Goal: Navigation & Orientation: Find specific page/section

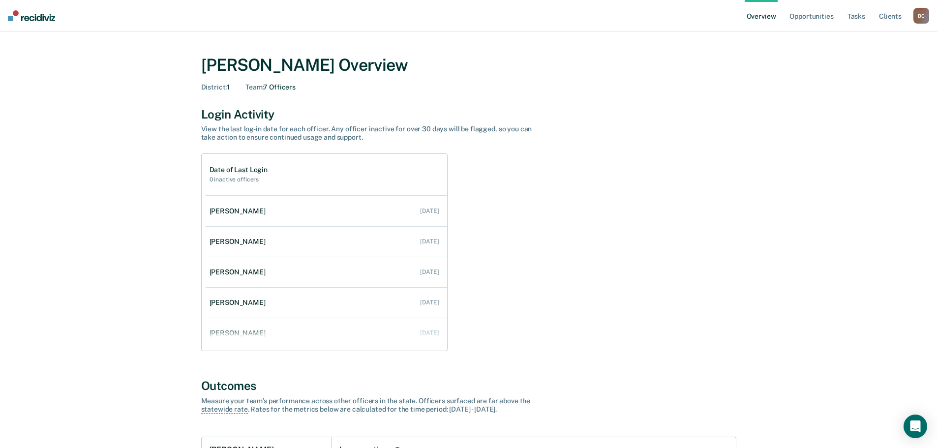
click at [925, 17] on div "B C" at bounding box center [921, 16] width 16 height 16
click at [879, 62] on link "Go to Operations" at bounding box center [881, 64] width 79 height 8
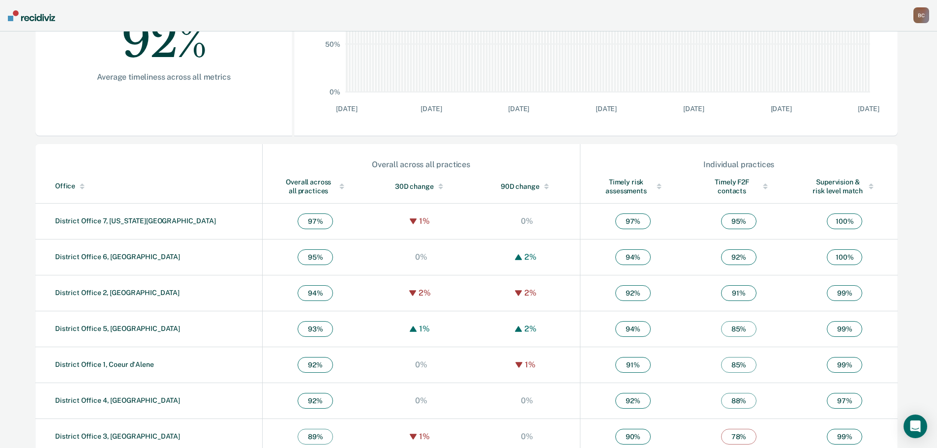
scroll to position [238, 0]
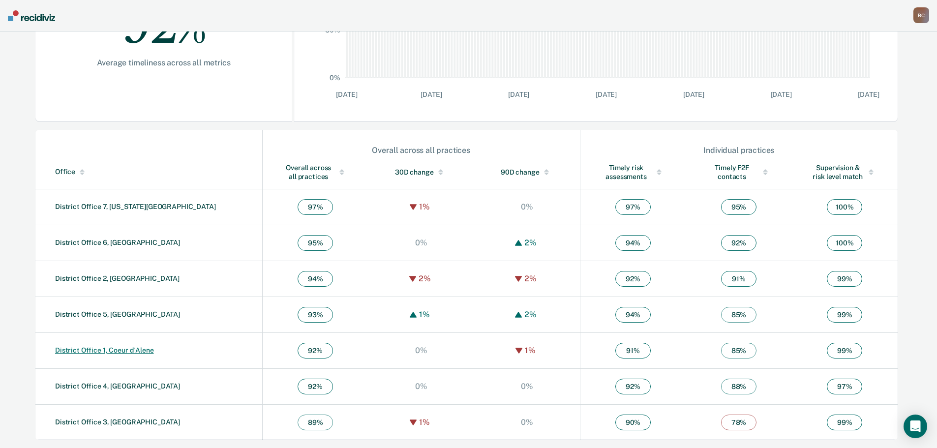
click at [125, 351] on link "District Office 1, Coeur d'Alene" at bounding box center [104, 350] width 99 height 8
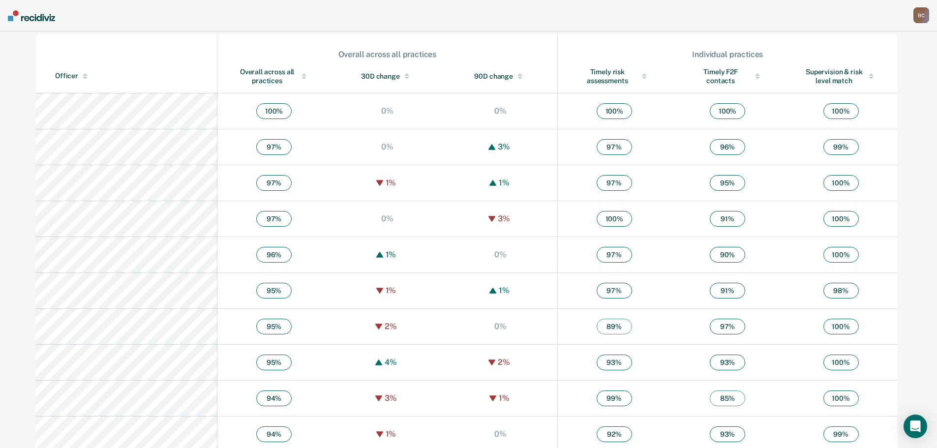
scroll to position [344, 0]
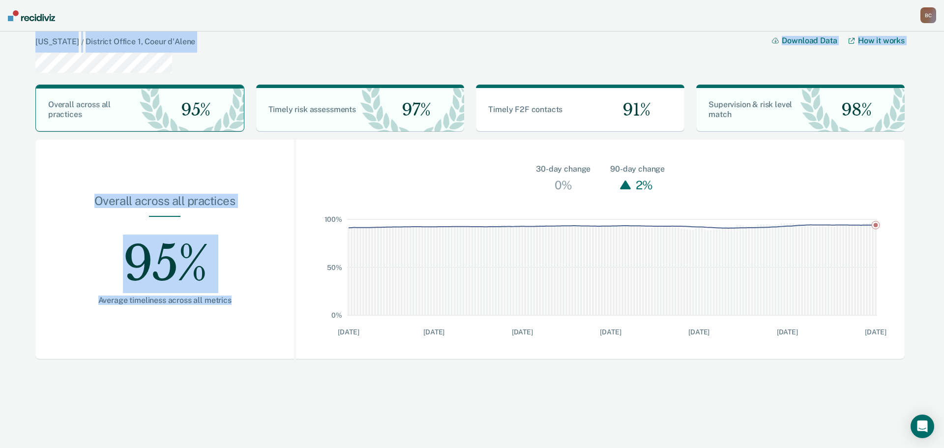
drag, startPoint x: 238, startPoint y: 299, endPoint x: 44, endPoint y: 111, distance: 270.2
click at [0, 22] on html "[PERSON_NAME] B C Profile How it works Go to Operations Go to Workflows Go to I…" at bounding box center [472, 224] width 944 height 448
click at [184, 377] on div "[US_STATE] / District Office 1, Coeur d'Alene Download Data How it works Overal…" at bounding box center [472, 237] width 944 height 412
drag, startPoint x: 243, startPoint y: 304, endPoint x: -40, endPoint y: 22, distance: 399.9
click at [0, 22] on html "[PERSON_NAME] B C Profile How it works Go to Operations Go to Workflows Go to I…" at bounding box center [472, 224] width 944 height 448
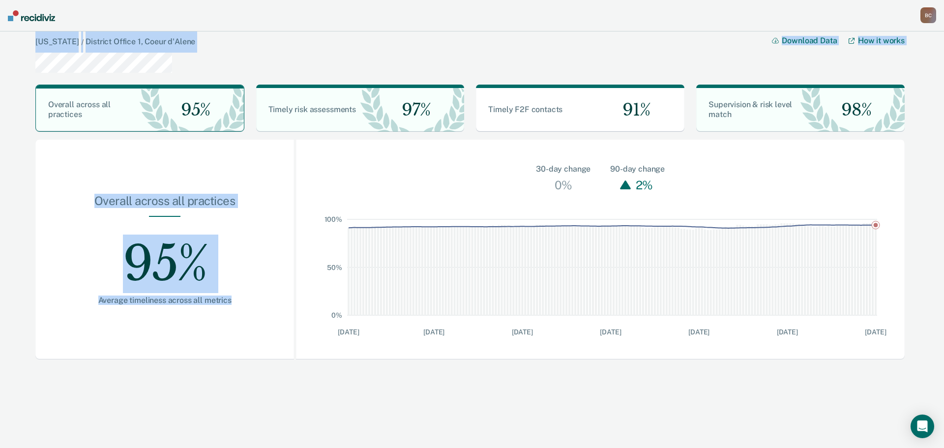
click at [173, 378] on div "[US_STATE] / District Office 1, Coeur d'Alene Download Data How it works Overal…" at bounding box center [472, 237] width 944 height 412
drag, startPoint x: 239, startPoint y: 304, endPoint x: -236, endPoint y: 24, distance: 551.1
click at [0, 24] on html "[PERSON_NAME] B C Profile How it works Go to Operations Go to Workflows Go to I…" at bounding box center [472, 224] width 944 height 448
click at [166, 381] on div "[US_STATE] / District Office 1, Coeur d'Alene Download Data How it works Overal…" at bounding box center [472, 237] width 944 height 412
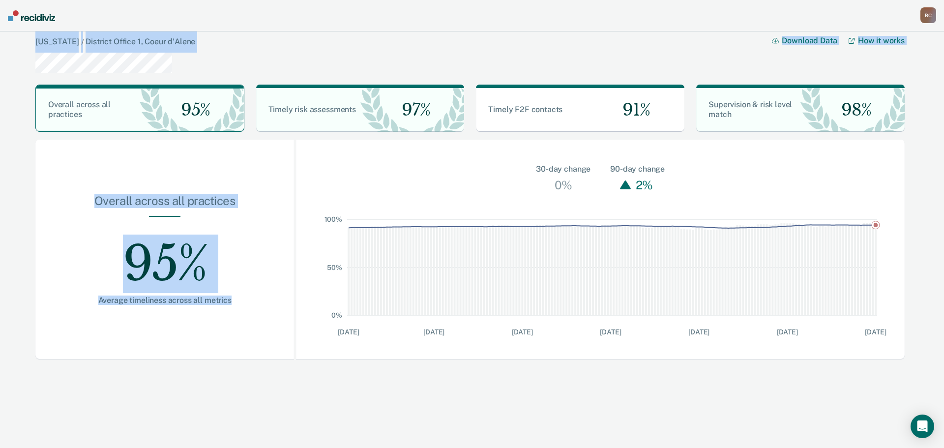
click at [170, 359] on div "[US_STATE] / District Office 1, Coeur d'Alene Download Data How it works Overal…" at bounding box center [469, 200] width 879 height 346
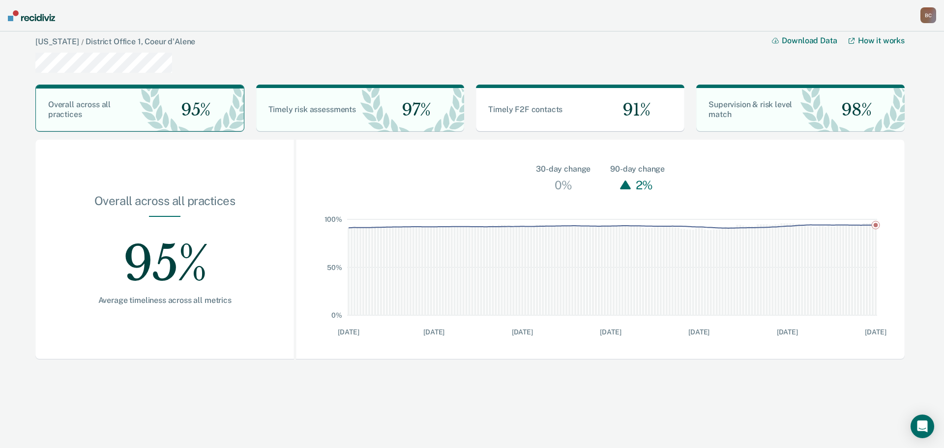
click at [170, 322] on div "Overall across all practices 95% Average timeliness across all metrics" at bounding box center [164, 250] width 259 height 220
